Goal: Task Accomplishment & Management: Manage account settings

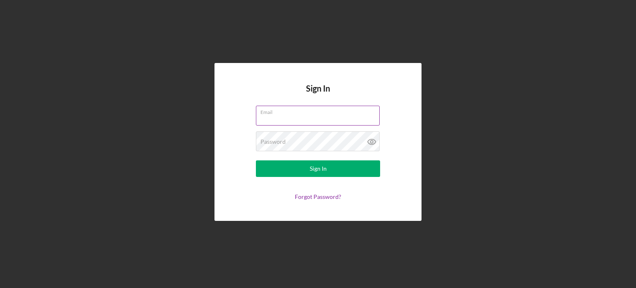
type input "[EMAIL_ADDRESS][DOMAIN_NAME]"
click at [340, 115] on label "Email" at bounding box center [320, 110] width 119 height 9
click at [340, 115] on input "[EMAIL_ADDRESS][DOMAIN_NAME]" at bounding box center [318, 116] width 124 height 20
drag, startPoint x: 372, startPoint y: 121, endPoint x: 235, endPoint y: 101, distance: 137.8
click at [235, 101] on div "Sign In Email [PERSON_NAME][EMAIL_ADDRESS][DOMAIN_NAME] Password Sign In Forgot…" at bounding box center [318, 142] width 207 height 158
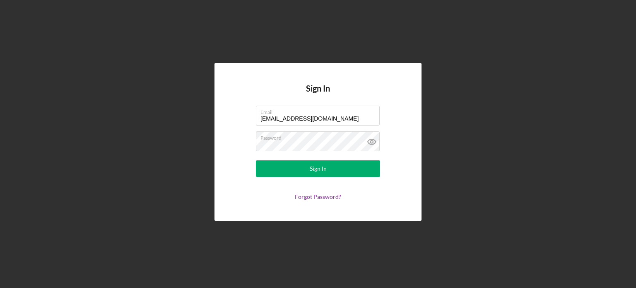
click at [605, 63] on div "Sign In Email [PERSON_NAME][EMAIL_ADDRESS][DOMAIN_NAME] Password Sign In Forgot…" at bounding box center [318, 142] width 628 height 284
click at [436, 28] on div "Sign In Email [PERSON_NAME][EMAIL_ADDRESS][DOMAIN_NAME] Password Sign In Forgot…" at bounding box center [318, 142] width 628 height 284
click at [454, 38] on div "Sign In Email [PERSON_NAME][EMAIL_ADDRESS][DOMAIN_NAME] Password Sign In Forgot…" at bounding box center [318, 142] width 628 height 284
